Goal: Task Accomplishment & Management: Manage account settings

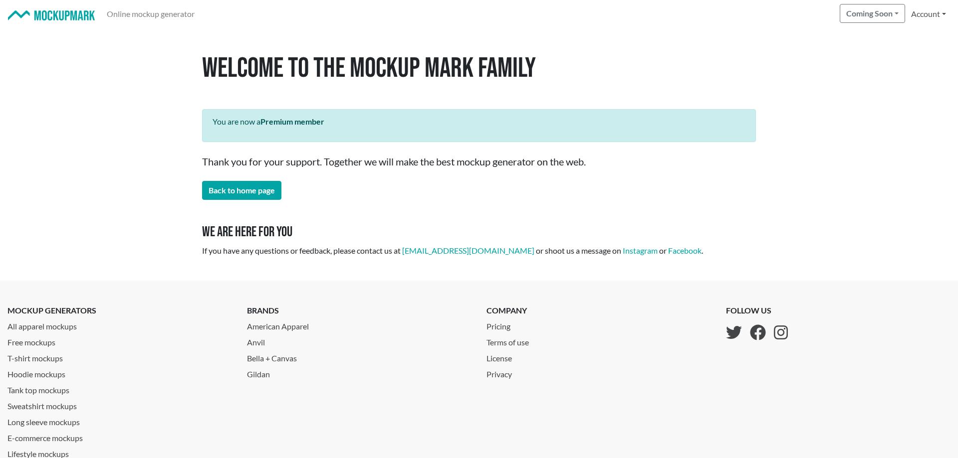
click at [926, 17] on link "Account" at bounding box center [928, 14] width 43 height 20
click at [857, 31] on link "Signed in as [EMAIL_ADDRESS][DOMAIN_NAME]" at bounding box center [850, 37] width 197 height 16
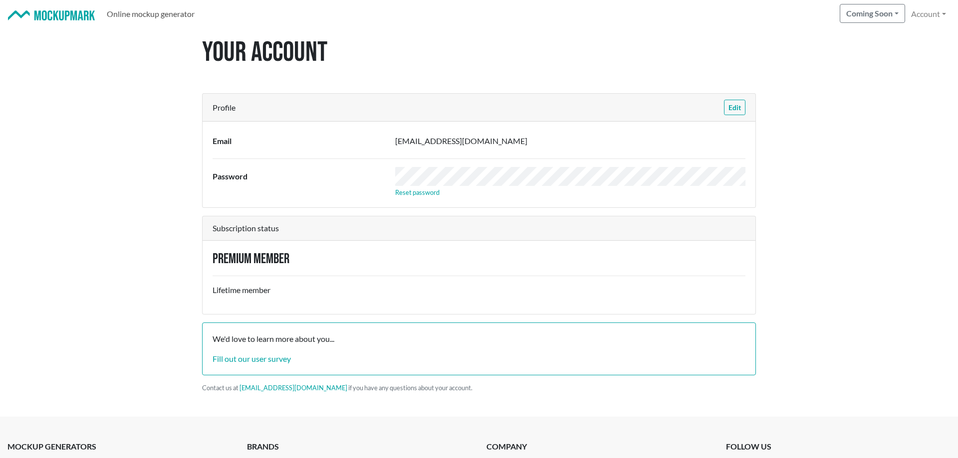
click at [121, 19] on link "Online mockup generator" at bounding box center [151, 14] width 96 height 20
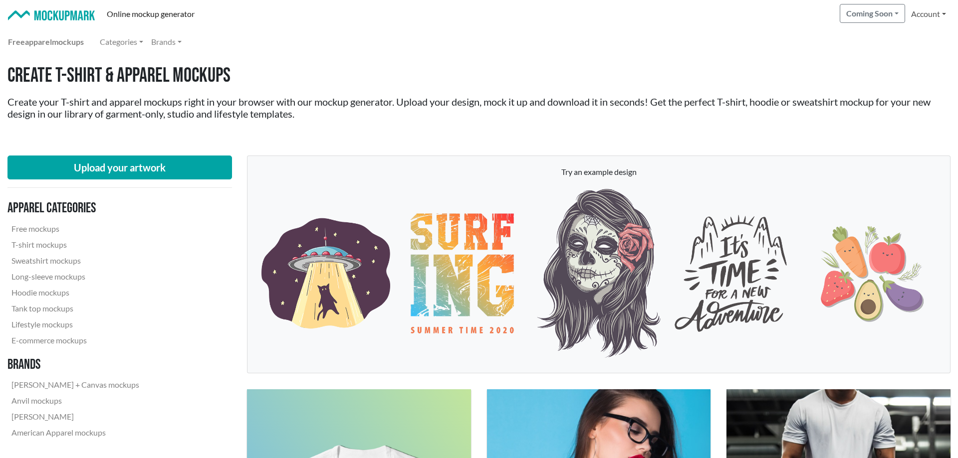
click at [928, 16] on link "Account" at bounding box center [928, 14] width 43 height 20
click at [864, 63] on link "Log out" at bounding box center [850, 62] width 197 height 16
